Goal: Task Accomplishment & Management: Manage account settings

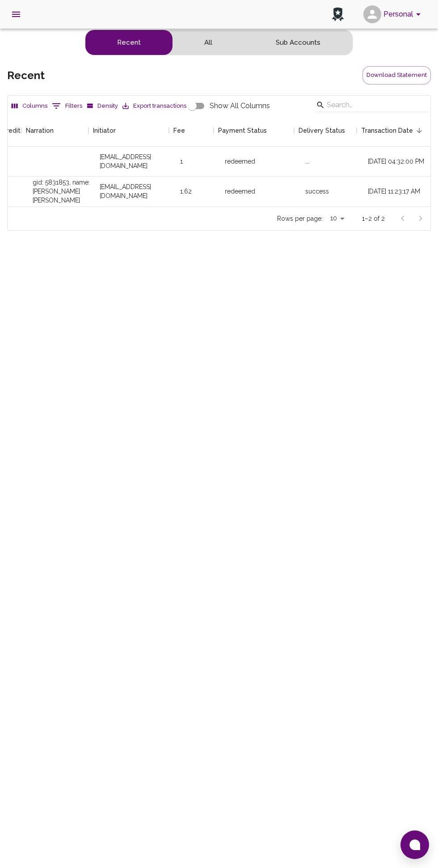
scroll to position [0, 301]
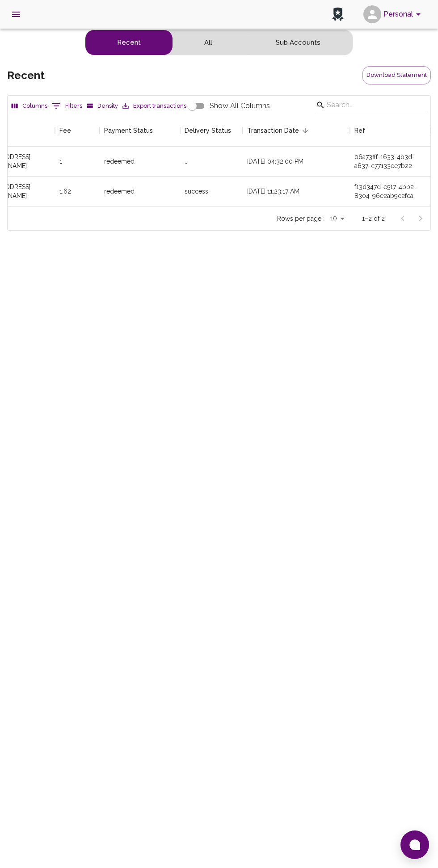
click at [418, 13] on icon "account of current user" at bounding box center [418, 14] width 4 height 2
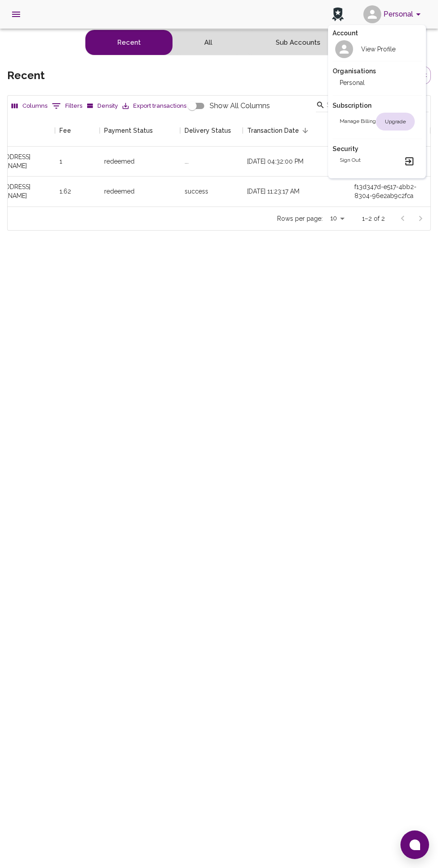
click at [394, 46] on h2 "View Profile" at bounding box center [378, 49] width 34 height 9
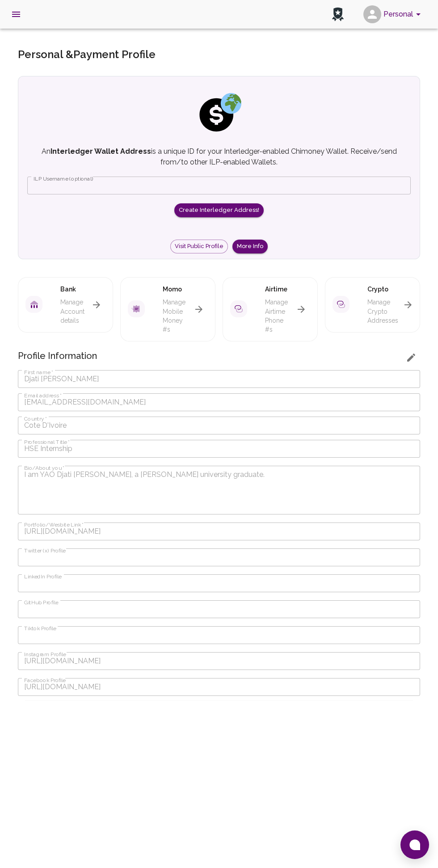
click at [407, 842] on button at bounding box center [414, 844] width 29 height 29
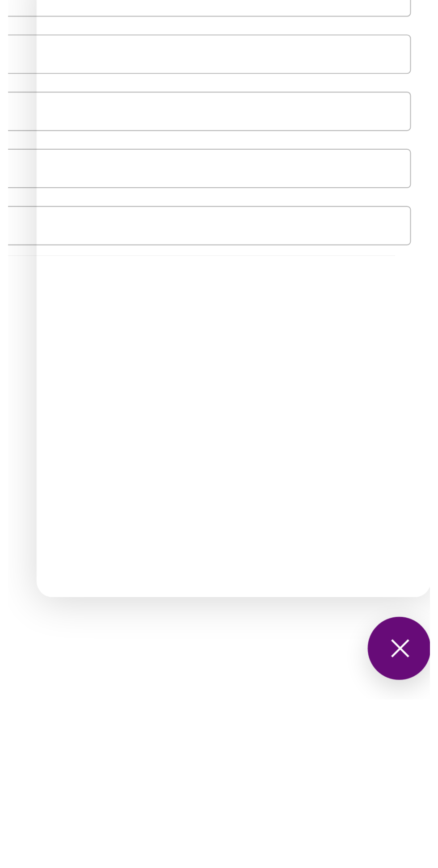
scroll to position [34, 0]
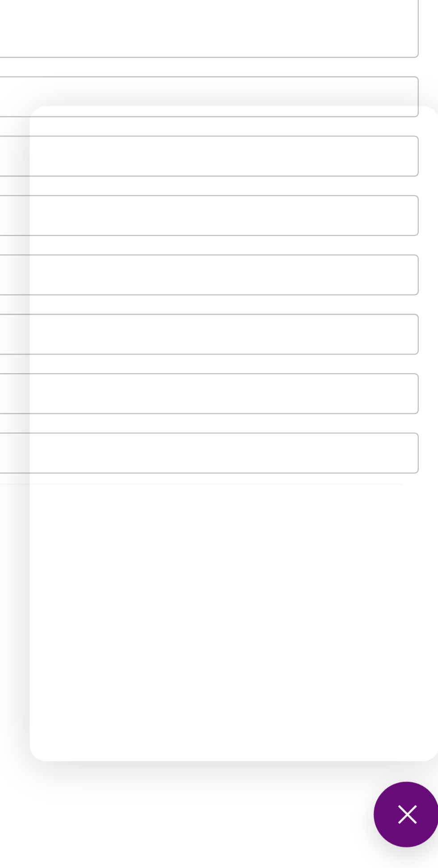
click at [358, 846] on div "Personal beta Make Value move! User Information Marketplace Communities Wallets…" at bounding box center [219, 434] width 438 height 868
click at [412, 839] on button at bounding box center [414, 844] width 29 height 29
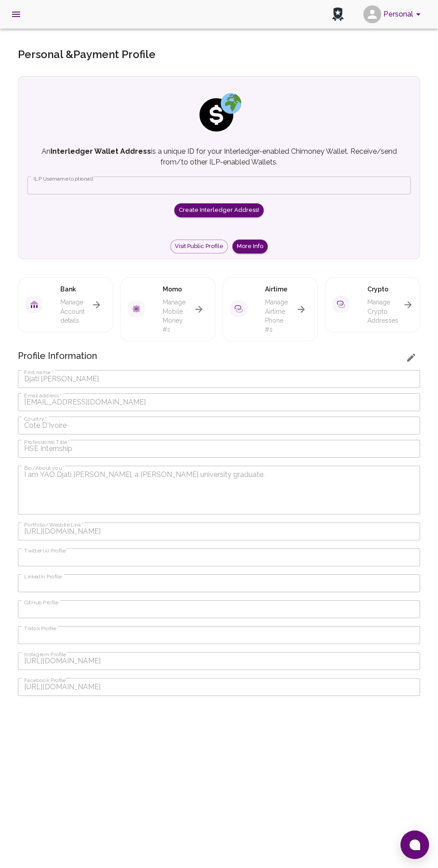
scroll to position [0, 0]
click at [390, 18] on button "Personal" at bounding box center [393, 14] width 67 height 23
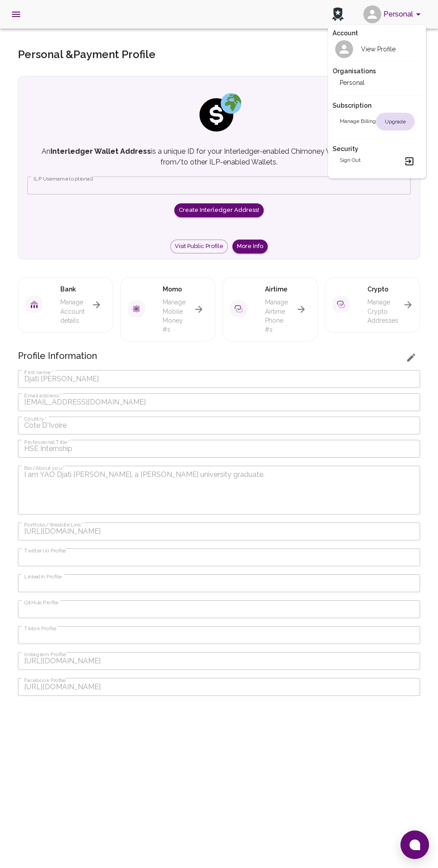
click at [29, 13] on div at bounding box center [219, 434] width 438 height 868
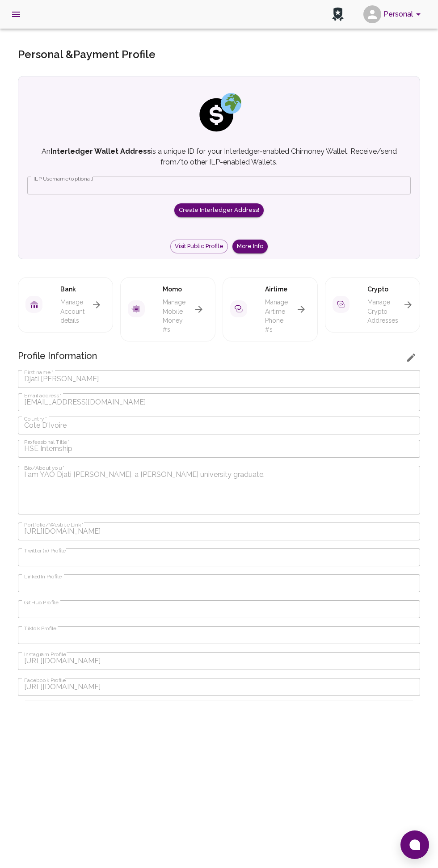
click at [21, 19] on icon "open drawer" at bounding box center [16, 14] width 11 height 11
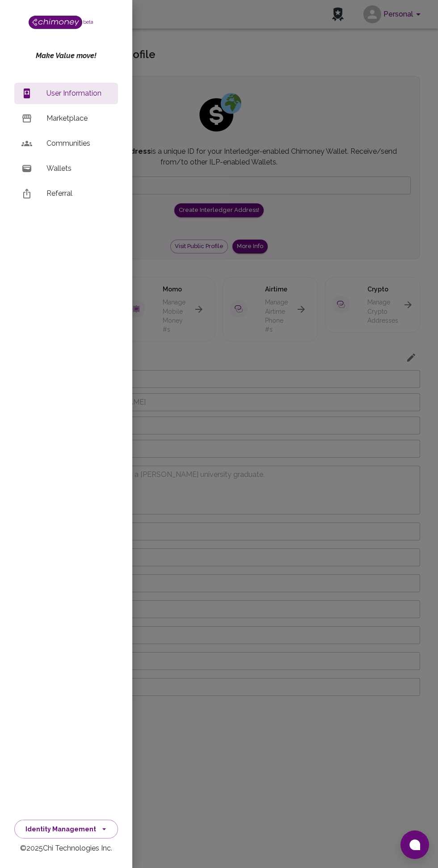
click at [318, 561] on div at bounding box center [219, 434] width 438 height 868
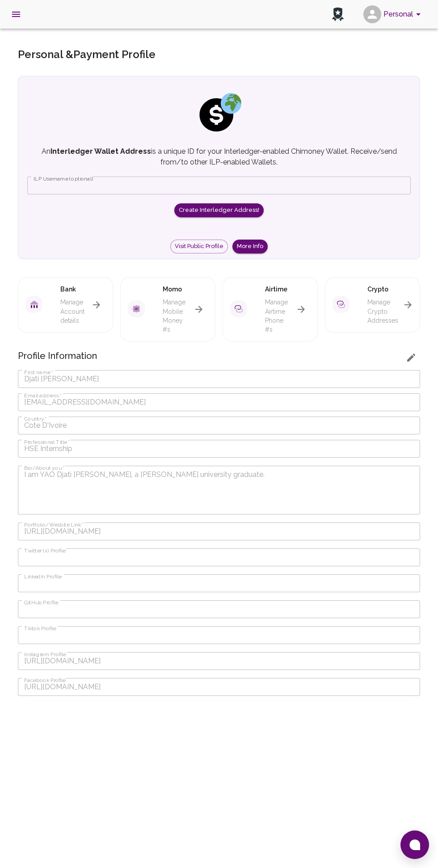
click at [19, 13] on icon "open drawer" at bounding box center [16, 14] width 11 height 11
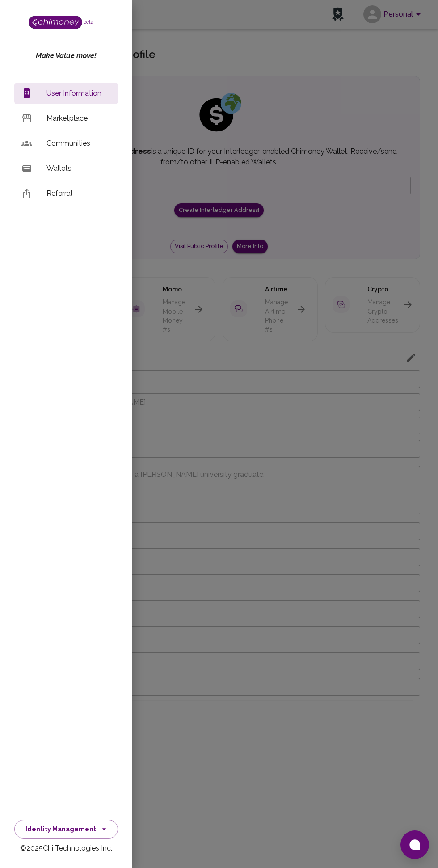
click at [40, 162] on li "Wallets" at bounding box center [66, 168] width 104 height 21
